Goal: Information Seeking & Learning: Learn about a topic

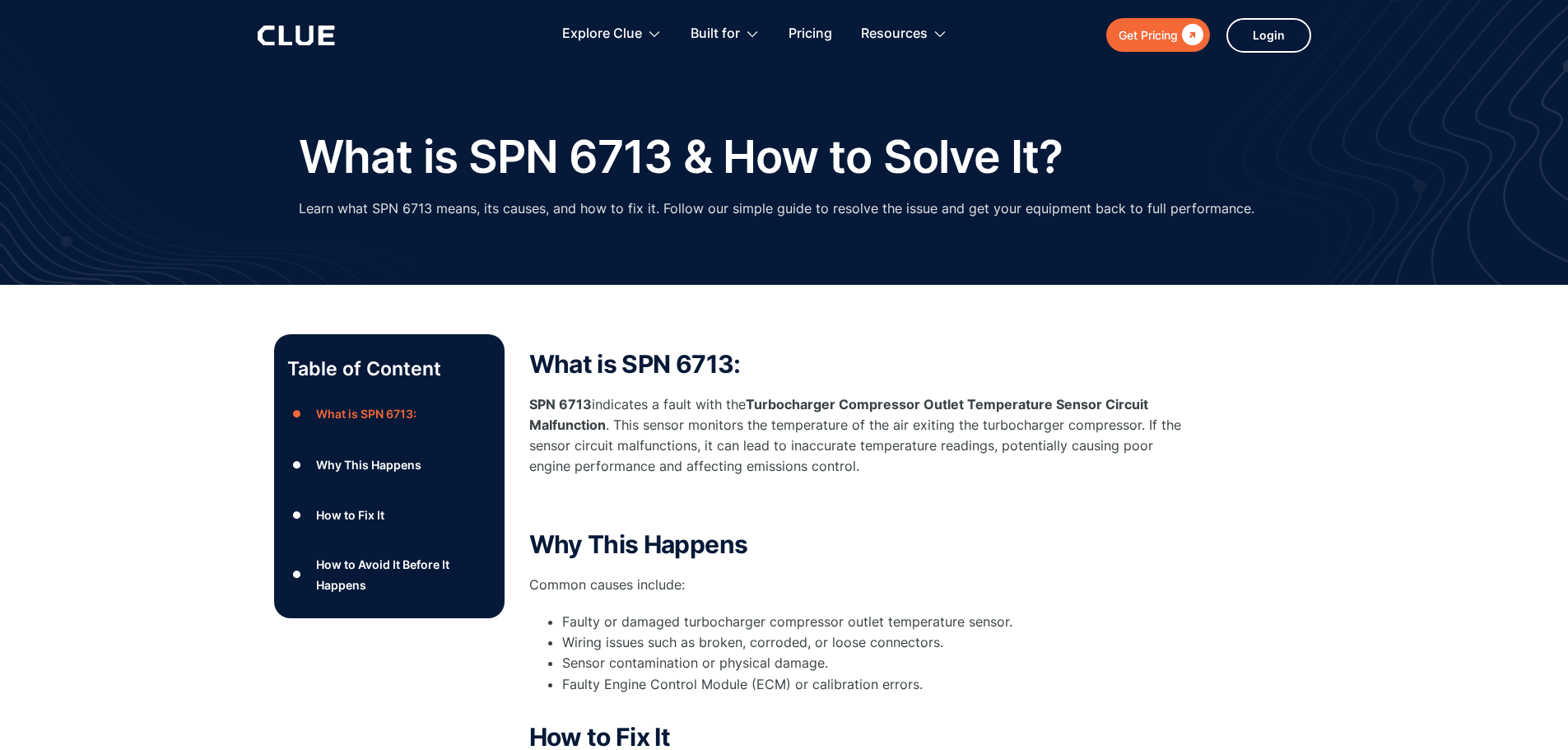
click at [1366, 385] on div "Table of Content ● What is SPN 6713: ● Why This Happens ● How to Fix It ● How t…" at bounding box center [784, 729] width 1568 height 891
click at [1160, 42] on div "Get Pricing" at bounding box center [1149, 35] width 60 height 21
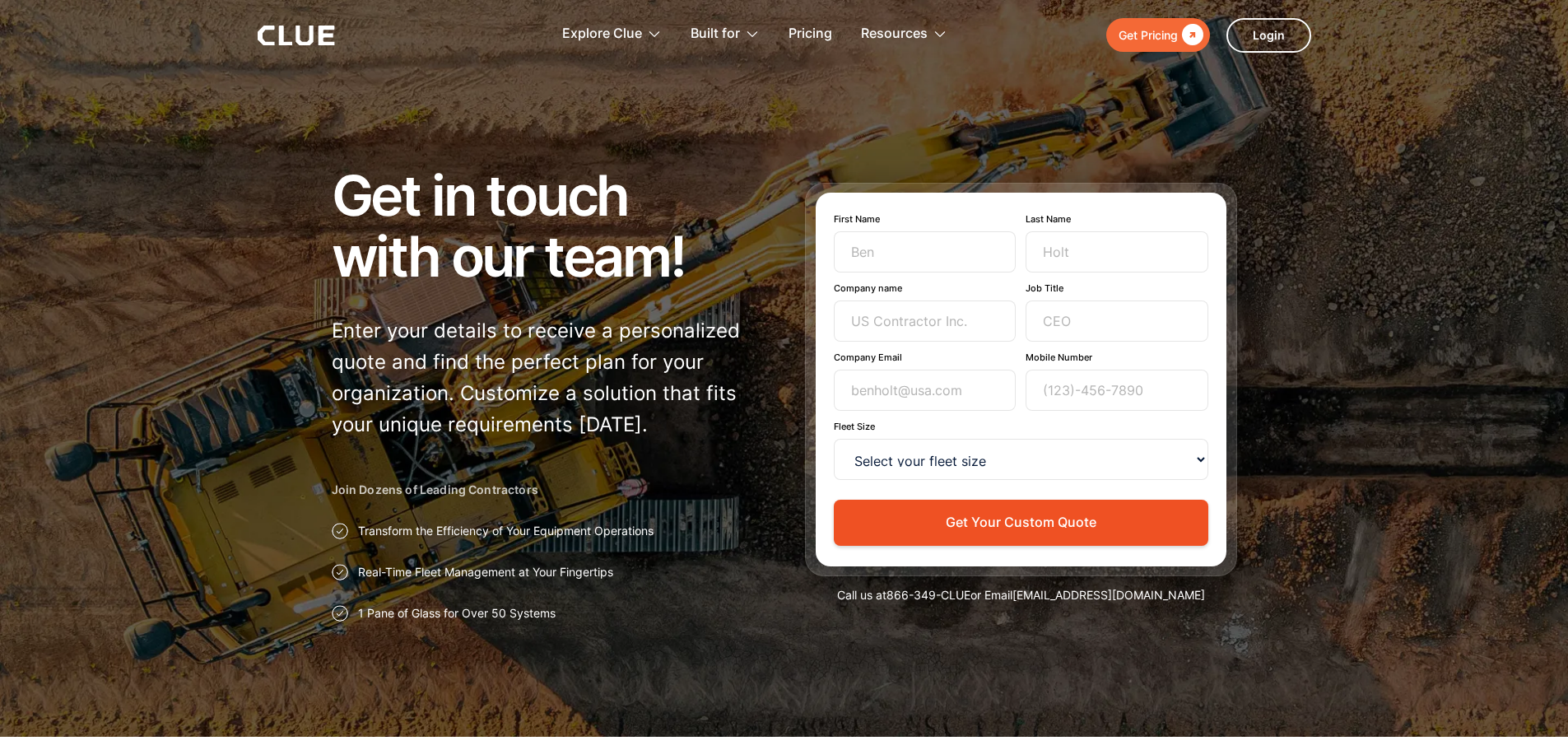
click at [328, 40] on icon at bounding box center [297, 36] width 78 height 20
